Goal: Download file/media

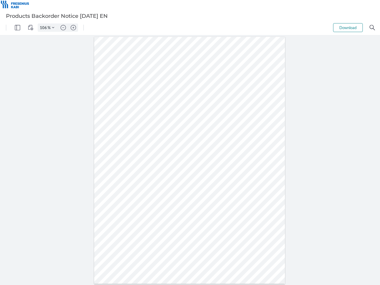
click at [17, 28] on img "Panel" at bounding box center [17, 27] width 5 height 5
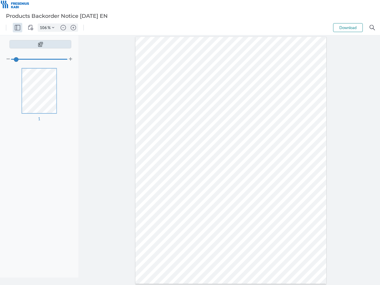
click at [31, 28] on img "View Controls" at bounding box center [30, 27] width 5 height 5
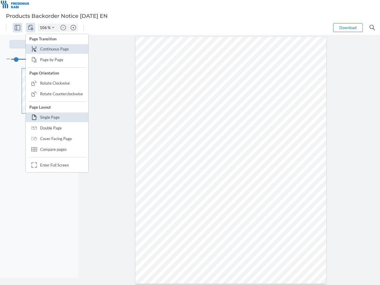
click at [44, 28] on input "106" at bounding box center [42, 27] width 9 height 5
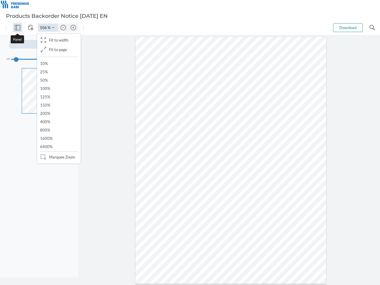
click at [53, 28] on img "Zoom Controls" at bounding box center [53, 27] width 2 height 2
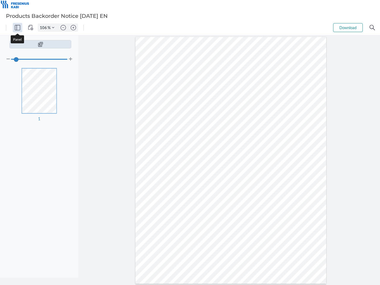
click at [63, 28] on img "Zoom out" at bounding box center [62, 27] width 5 height 5
click at [73, 28] on img "Zoom in" at bounding box center [73, 27] width 5 height 5
type input "106"
click at [348, 28] on button "Download" at bounding box center [348, 27] width 30 height 9
click at [372, 28] on img "Search" at bounding box center [371, 27] width 5 height 5
